Goal: Task Accomplishment & Management: Complete application form

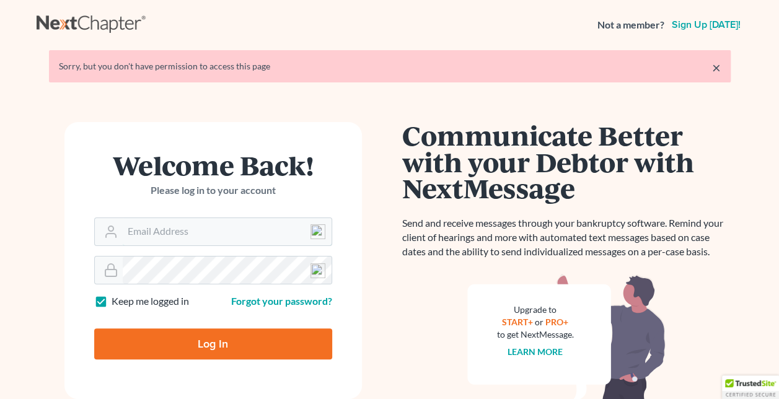
type input "nancyburnett@live.com"
click at [225, 341] on input "Log In" at bounding box center [213, 343] width 238 height 31
type input "Thinking..."
type input "nancyburnett@live.com"
click at [226, 341] on input "Log In" at bounding box center [213, 343] width 238 height 31
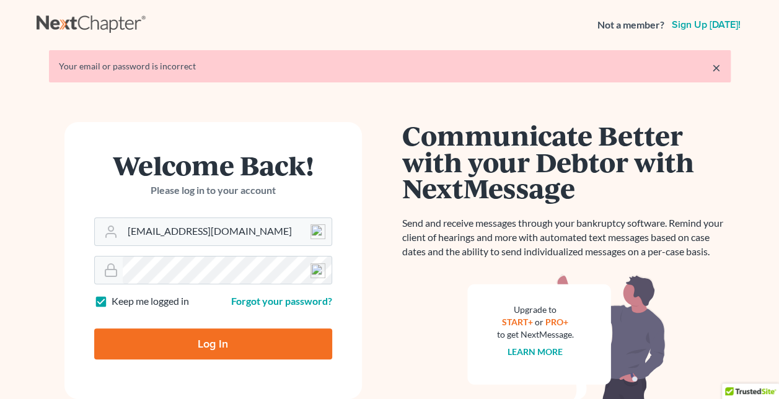
type input "Thinking..."
drag, startPoint x: 235, startPoint y: 228, endPoint x: -306, endPoint y: 202, distance: 542.0
click at [0, 202] on html "Not a member? Sign up [DATE]! × Your email or password is incorrect Welcome Bac…" at bounding box center [389, 271] width 779 height 542
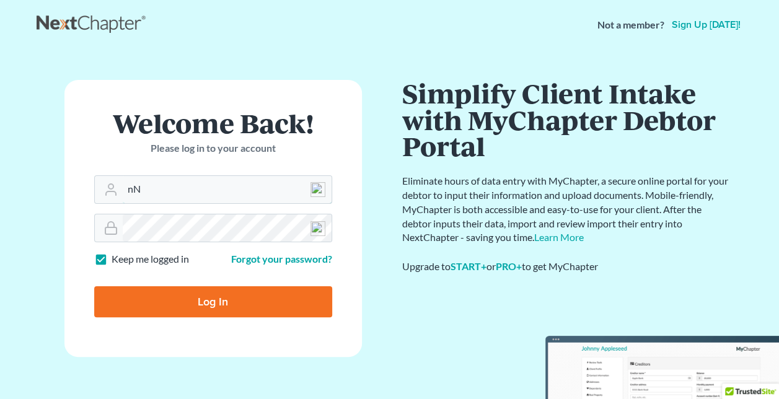
type input "n"
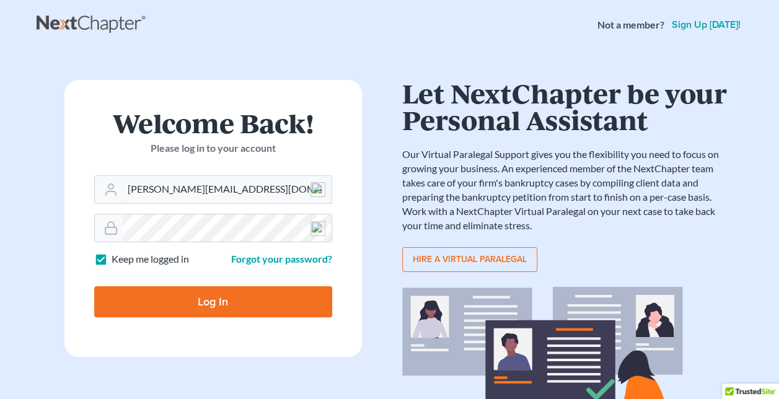
type input "[PERSON_NAME][EMAIL_ADDRESS][DOMAIN_NAME]"
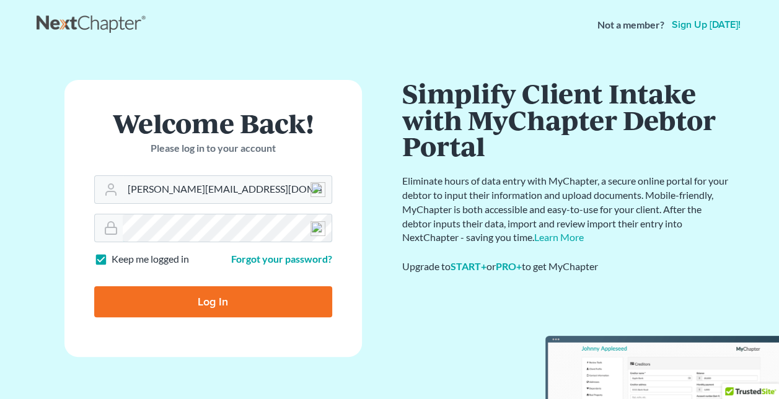
click at [94, 286] on input "Log In" at bounding box center [213, 301] width 238 height 31
type input "Thinking..."
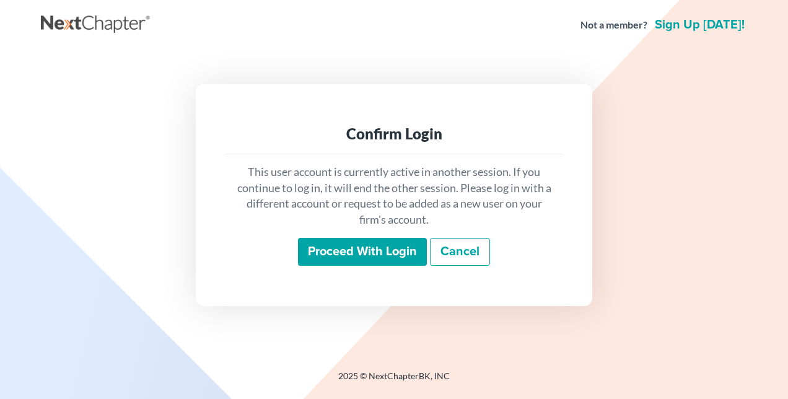
click at [383, 251] on input "Proceed with login" at bounding box center [362, 252] width 129 height 28
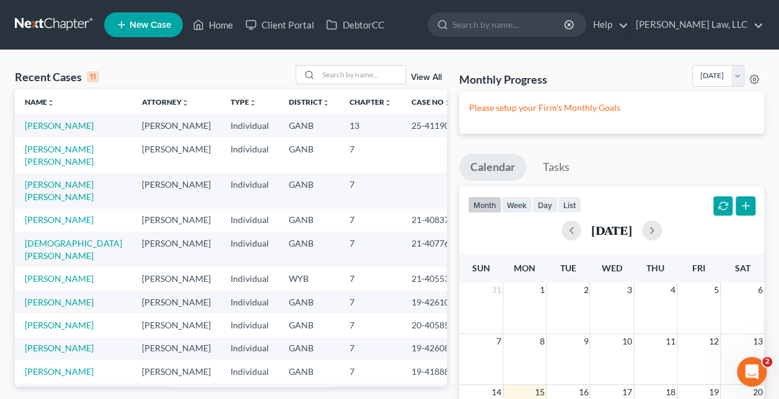
click at [55, 115] on td "[PERSON_NAME]" at bounding box center [73, 125] width 117 height 23
click at [50, 124] on link "[PERSON_NAME]" at bounding box center [59, 125] width 69 height 11
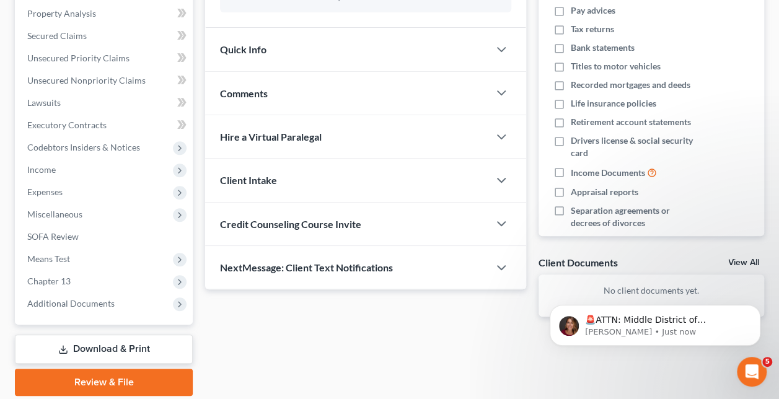
scroll to position [218, 0]
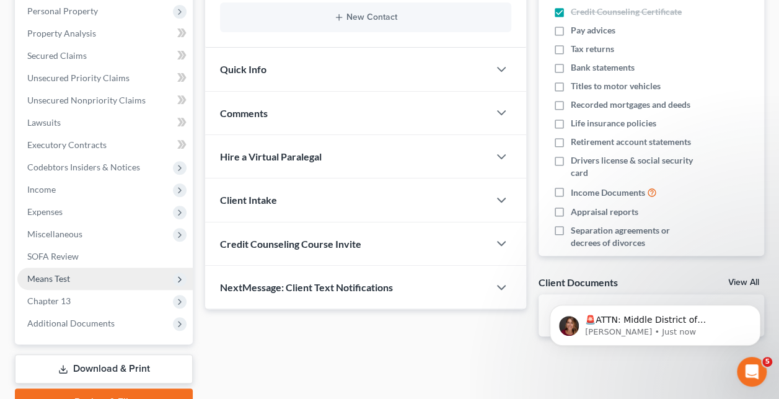
click at [68, 275] on span "Means Test" at bounding box center [48, 278] width 43 height 11
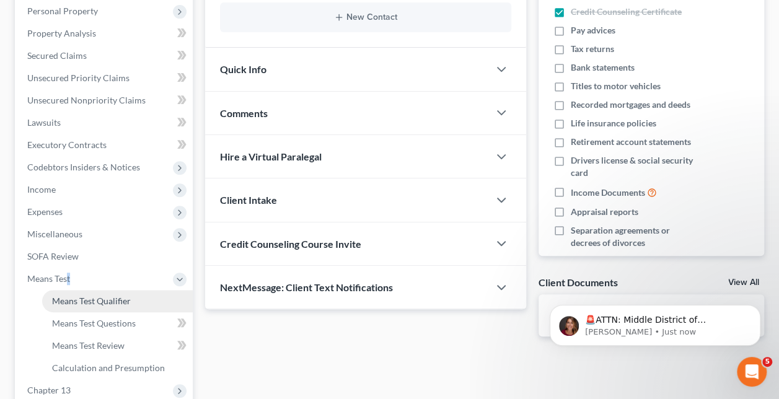
drag, startPoint x: 68, startPoint y: 275, endPoint x: 81, endPoint y: 299, distance: 26.6
click at [81, 299] on span "Means Test Qualifier" at bounding box center [91, 300] width 79 height 11
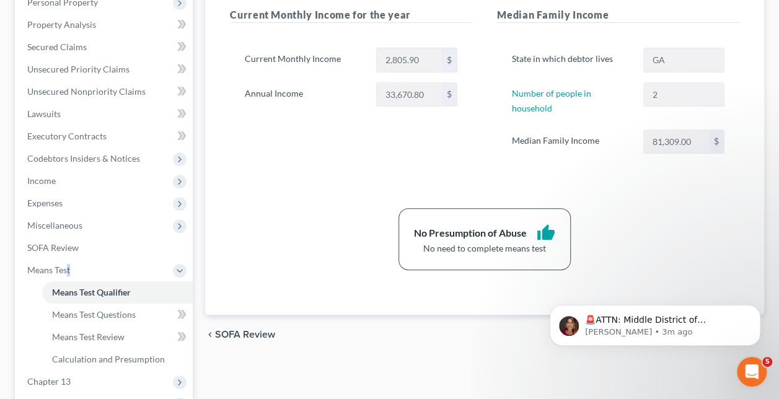
scroll to position [369, 0]
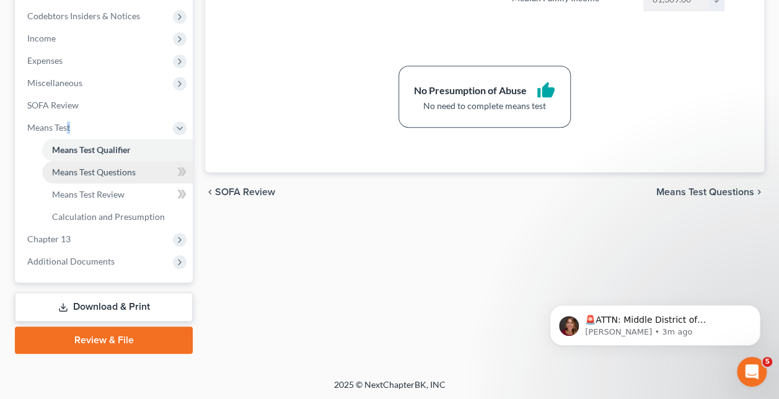
click at [76, 168] on span "Means Test Questions" at bounding box center [94, 172] width 84 height 11
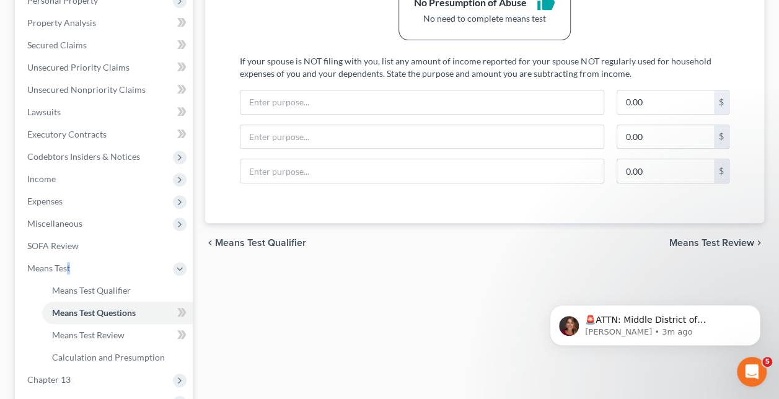
scroll to position [248, 0]
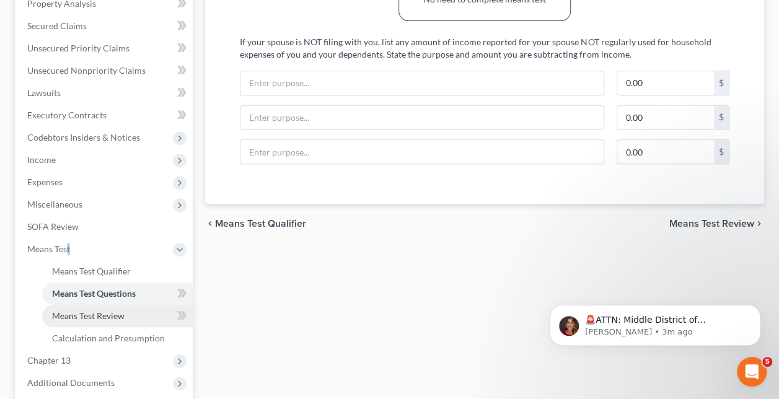
click at [79, 314] on span "Means Test Review" at bounding box center [88, 315] width 72 height 11
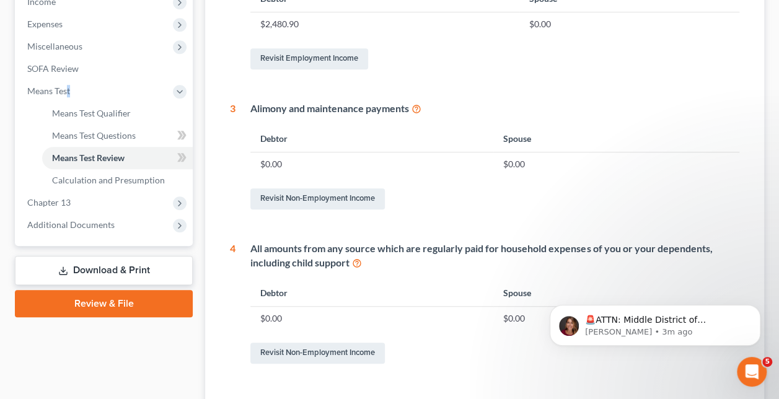
scroll to position [434, 0]
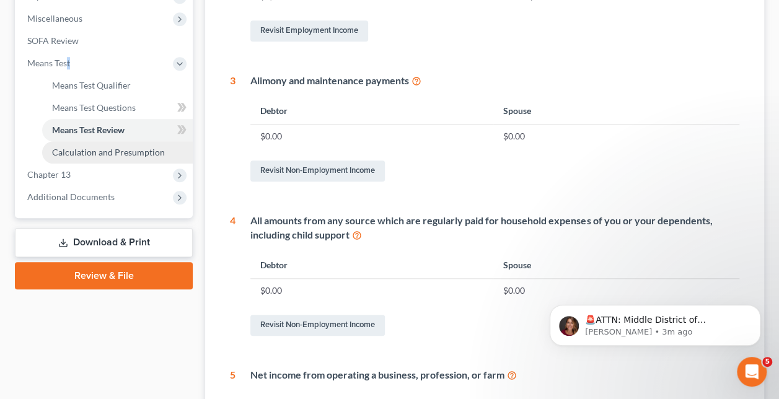
click at [107, 154] on span "Calculation and Presumption" at bounding box center [108, 152] width 113 height 11
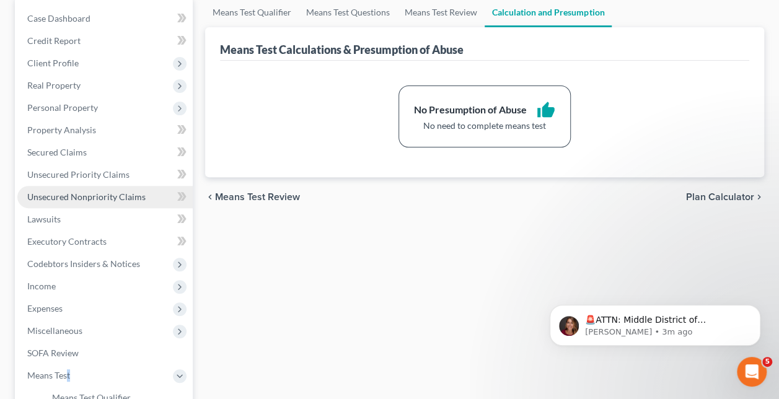
scroll to position [248, 0]
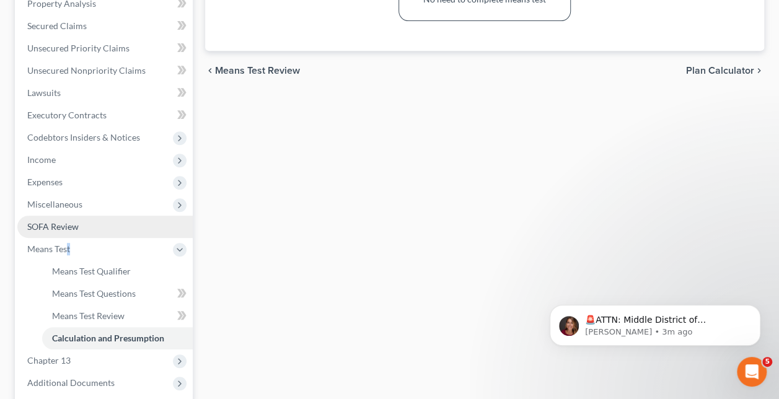
click at [67, 223] on span "SOFA Review" at bounding box center [52, 226] width 51 height 11
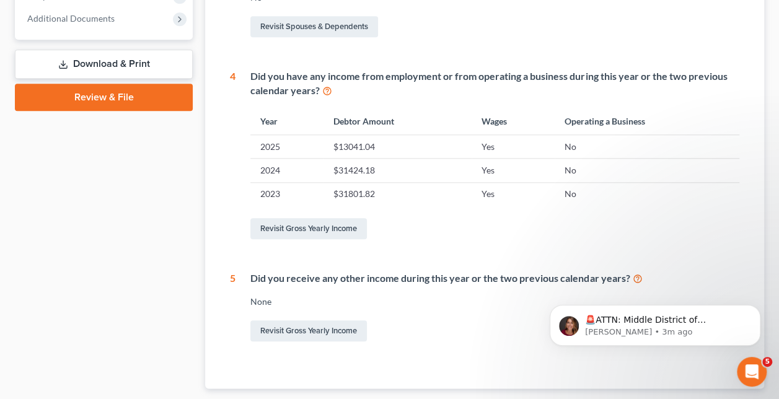
scroll to position [557, 0]
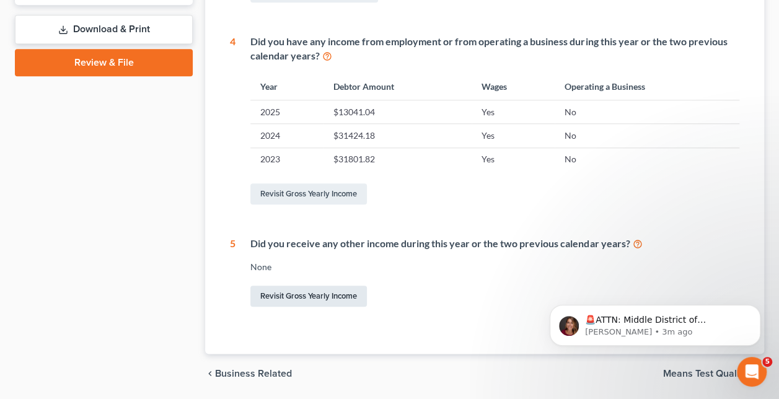
click at [295, 303] on link "Revisit Gross Yearly Income" at bounding box center [308, 296] width 116 height 21
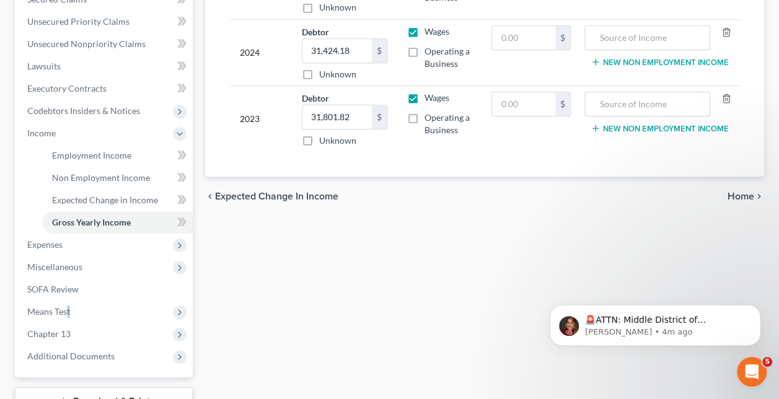
scroll to position [248, 0]
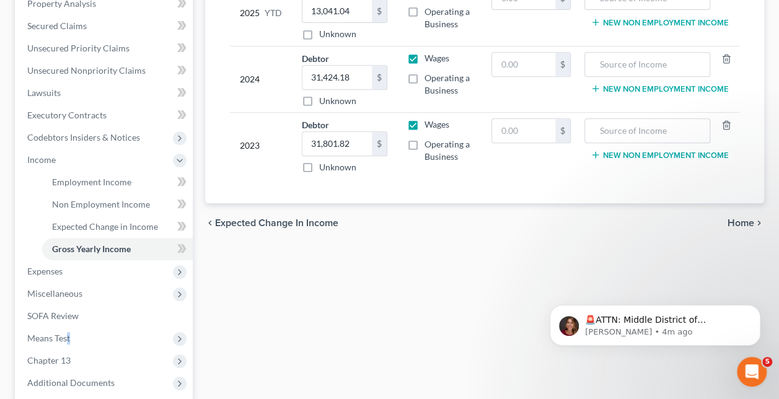
click at [261, 220] on span "Expected Change in Income" at bounding box center [276, 223] width 123 height 10
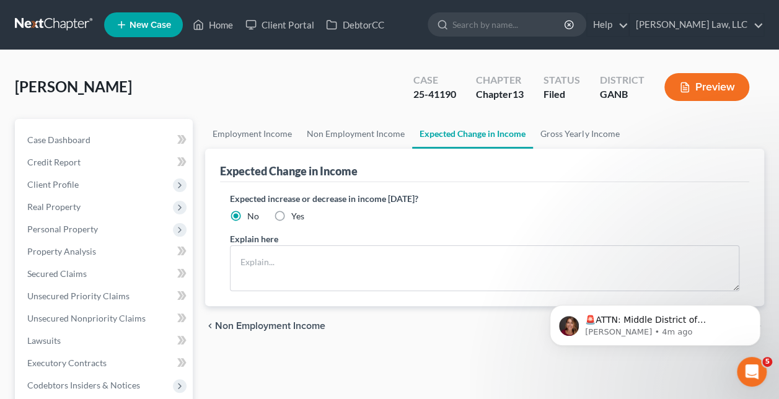
click at [291, 218] on label "Yes" at bounding box center [297, 216] width 13 height 12
click at [296, 218] on input "Yes" at bounding box center [300, 214] width 8 height 8
radio input "true"
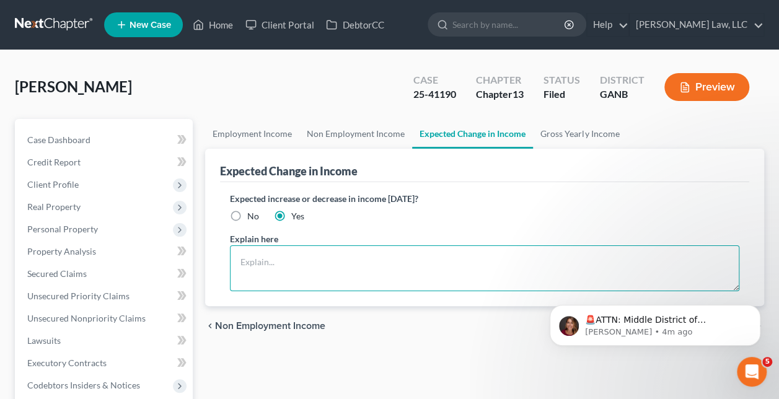
click at [243, 262] on textarea at bounding box center [484, 268] width 509 height 46
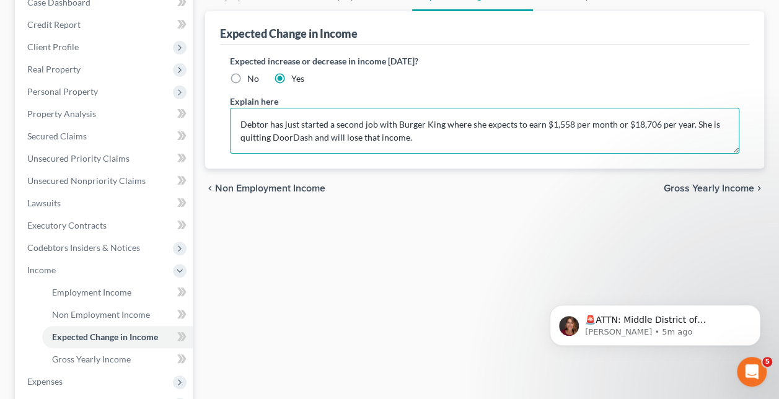
scroll to position [186, 0]
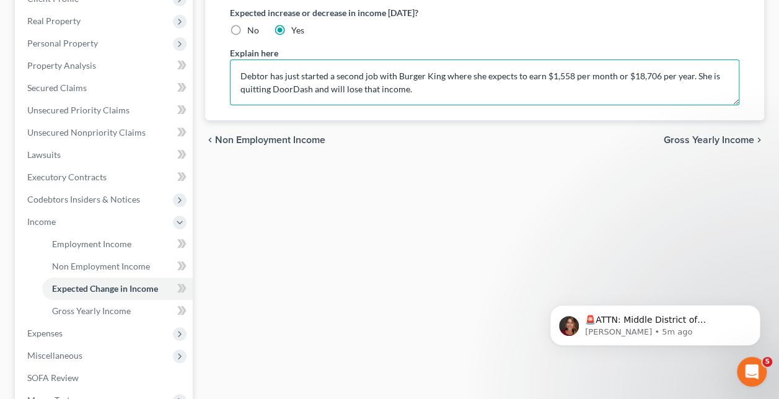
click at [455, 95] on textarea "Debtor has just started a second job with Burger King where she expects to earn…" at bounding box center [484, 82] width 509 height 46
click at [686, 76] on textarea "Debtor has just started a second job with Burger King where she expects to earn…" at bounding box center [484, 82] width 509 height 46
click at [458, 90] on textarea "Debtor has just started a second job with Burger King where she expects to earn…" at bounding box center [484, 82] width 509 height 46
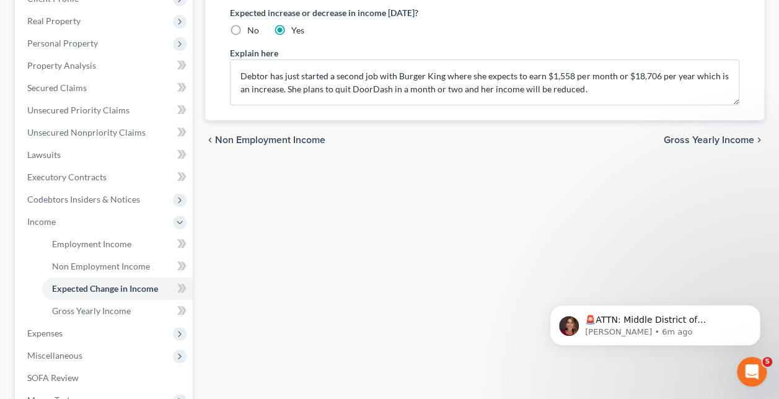
click at [465, 119] on div "Expected increase or decrease in income within one year? No Yes Explain here De…" at bounding box center [484, 58] width 529 height 124
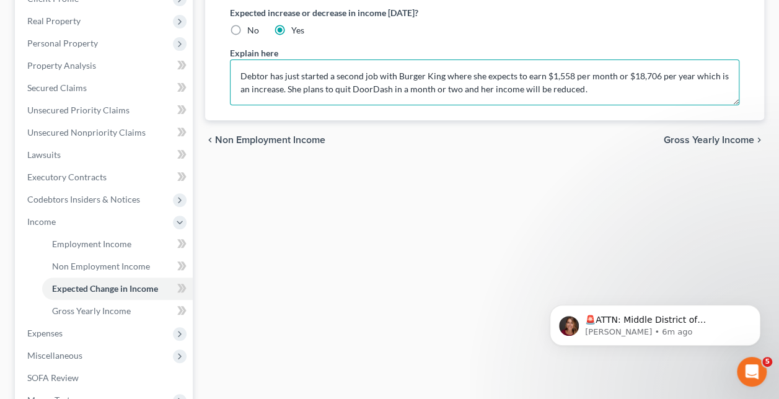
click at [471, 90] on textarea "Debtor has just started a second job with Burger King where she expects to earn…" at bounding box center [484, 82] width 509 height 46
click at [468, 92] on textarea "Debtor has just started a second job with Burger King where she expects to earn…" at bounding box center [484, 82] width 509 height 46
click at [463, 90] on textarea "Debtor has just started a second job with Burger King where she expects to earn…" at bounding box center [484, 82] width 509 height 46
click at [460, 91] on textarea "Debtor has just started a second job with Burger King where she expects to earn…" at bounding box center [484, 82] width 509 height 46
click at [440, 77] on textarea "Debtor has just started a second job with Burger King where she expects to earn…" at bounding box center [484, 82] width 509 height 46
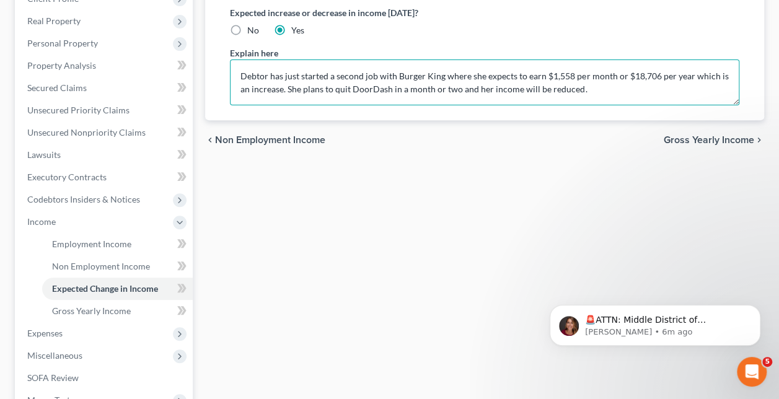
paste textarea ", where she expects to earn $1,558 per month or $18,706 per year,"
click at [466, 90] on textarea "Debtor has just started a second job with Burger King, where she expects to ear…" at bounding box center [484, 82] width 509 height 46
paste textarea "which will result in a reduction in her income"
drag, startPoint x: 715, startPoint y: 79, endPoint x: 282, endPoint y: 92, distance: 433.8
click at [282, 92] on textarea "Debtor has just started a second job with Burger King, where she expects to ear…" at bounding box center [484, 82] width 509 height 46
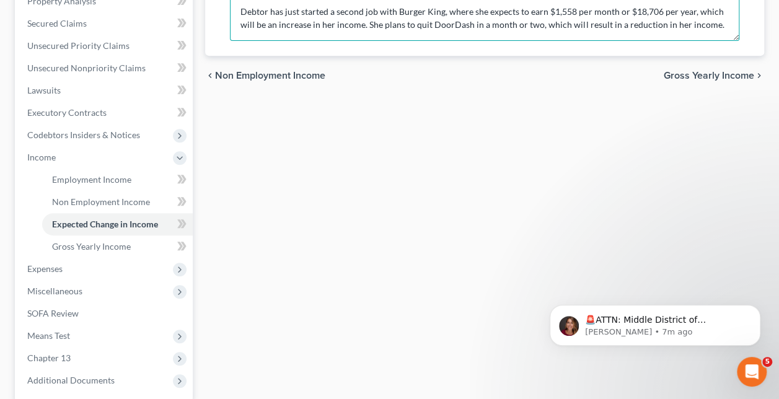
scroll to position [245, 0]
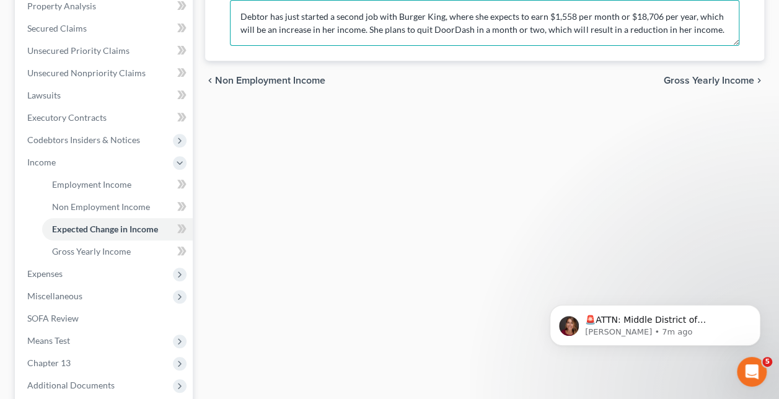
type textarea "Debtor has just started a second job with Burger King, where she expects to ear…"
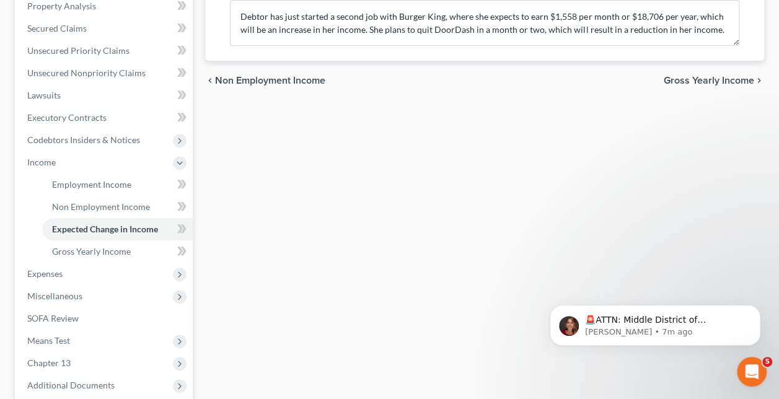
click at [696, 82] on span "Gross Yearly Income" at bounding box center [708, 81] width 90 height 10
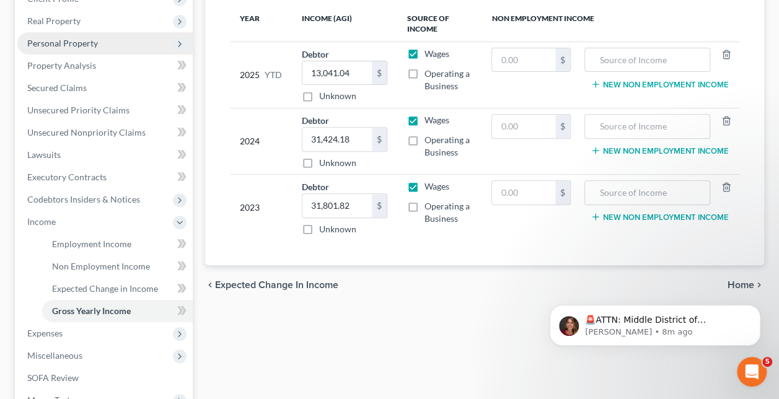
scroll to position [369, 0]
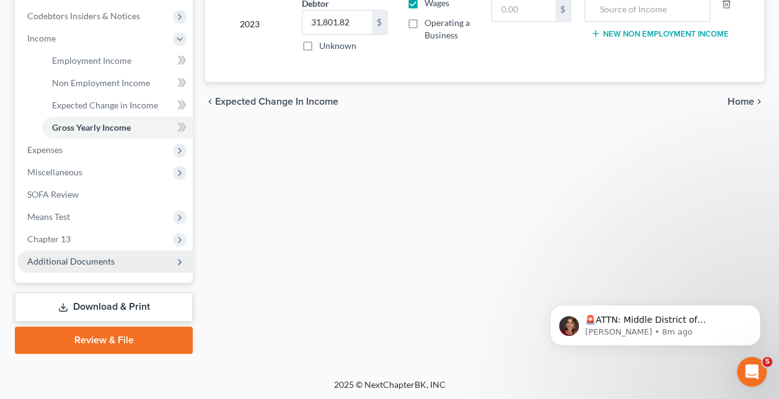
click at [109, 264] on span "Additional Documents" at bounding box center [70, 261] width 87 height 11
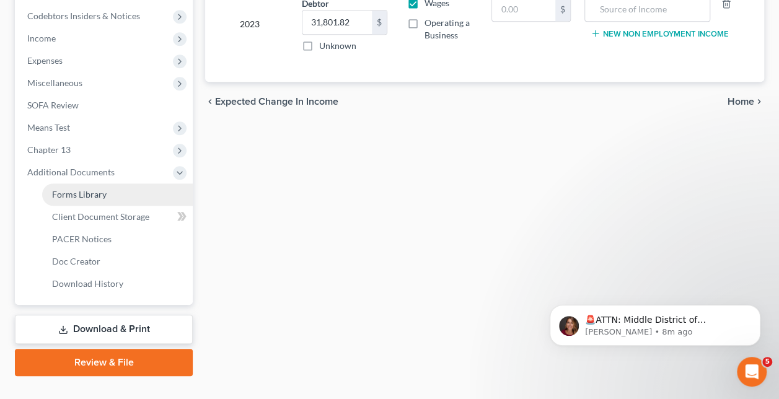
click at [122, 193] on link "Forms Library" at bounding box center [117, 194] width 151 height 22
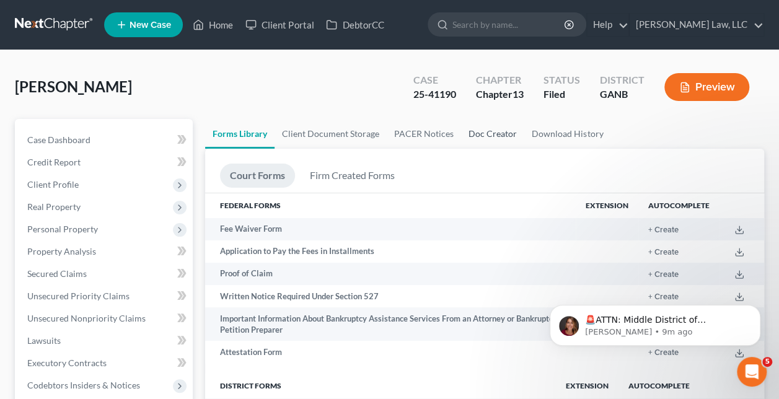
click at [472, 138] on link "Doc Creator" at bounding box center [492, 134] width 63 height 30
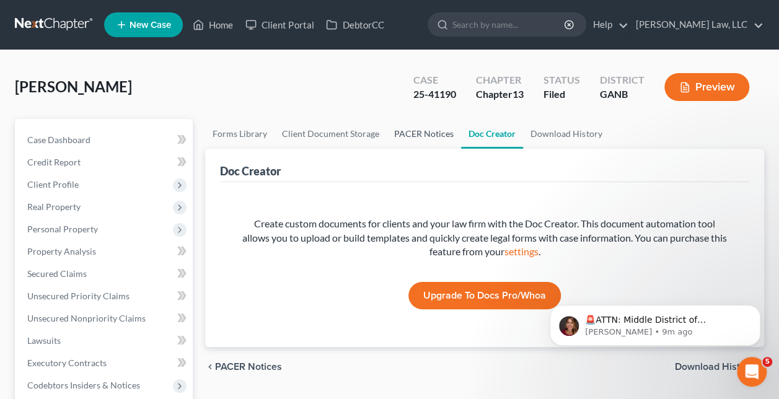
click at [437, 134] on link "PACER Notices" at bounding box center [424, 134] width 74 height 30
